Goal: Transaction & Acquisition: Download file/media

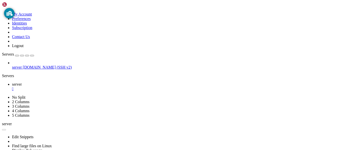
scroll to position [2, 1]
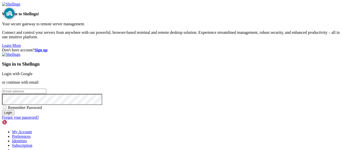
click at [84, 18] on div "Welcome to Shellngn! Your secure gateway to remote server management. Connect a…" at bounding box center [171, 25] width 338 height 46
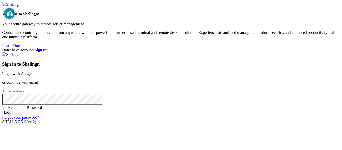
click at [33, 72] on link "Login with Google" at bounding box center [17, 74] width 31 height 4
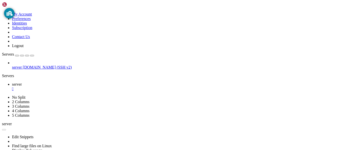
scroll to position [13, 0]
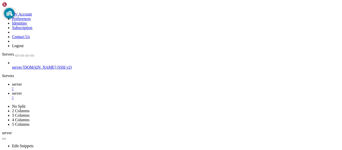
type input "/home/osm"
click at [66, 82] on link "server " at bounding box center [176, 86] width 328 height 9
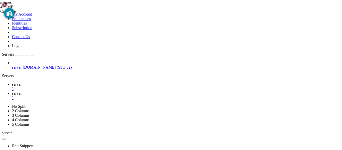
scroll to position [17, 0]
